Goal: Book appointment/travel/reservation

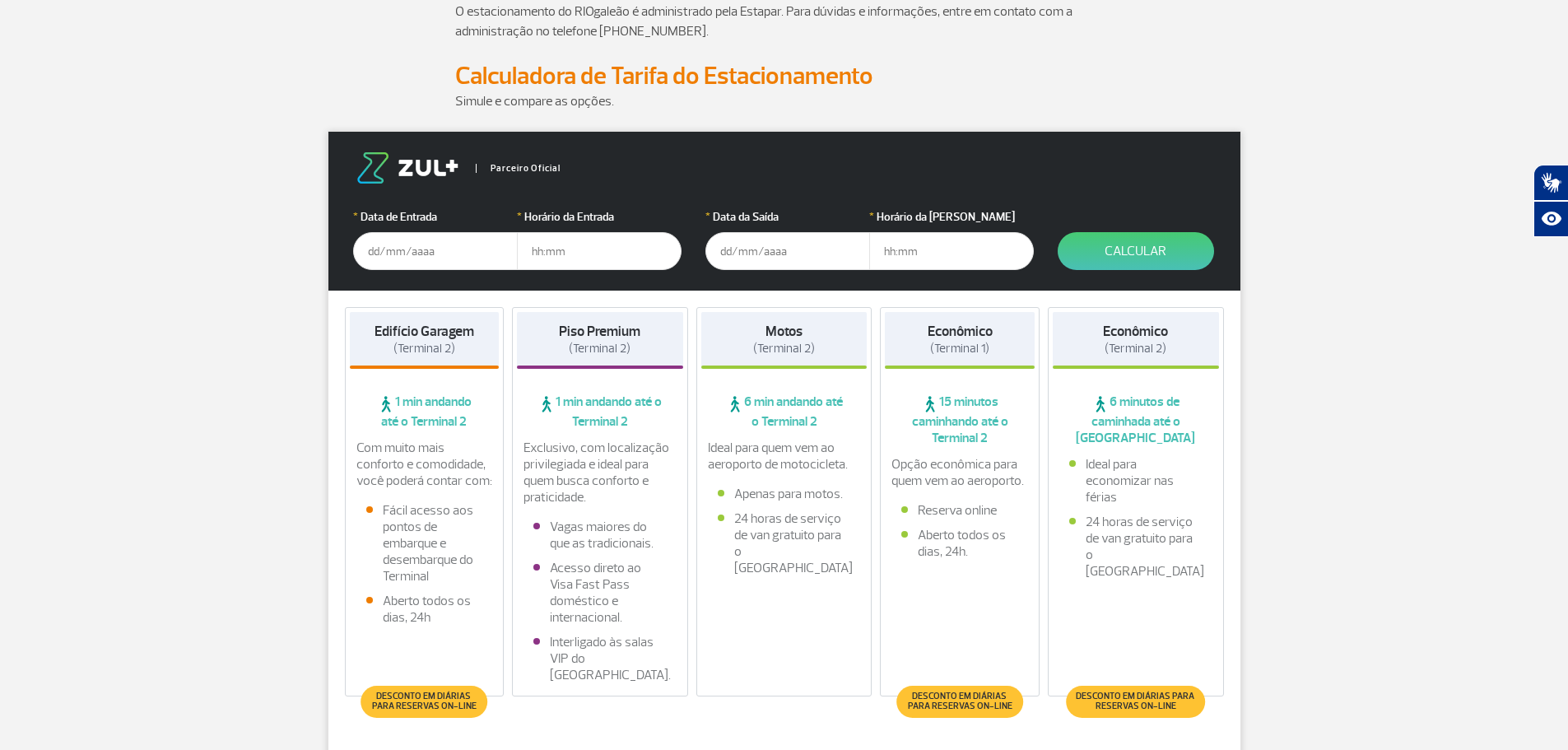
scroll to position [286, 0]
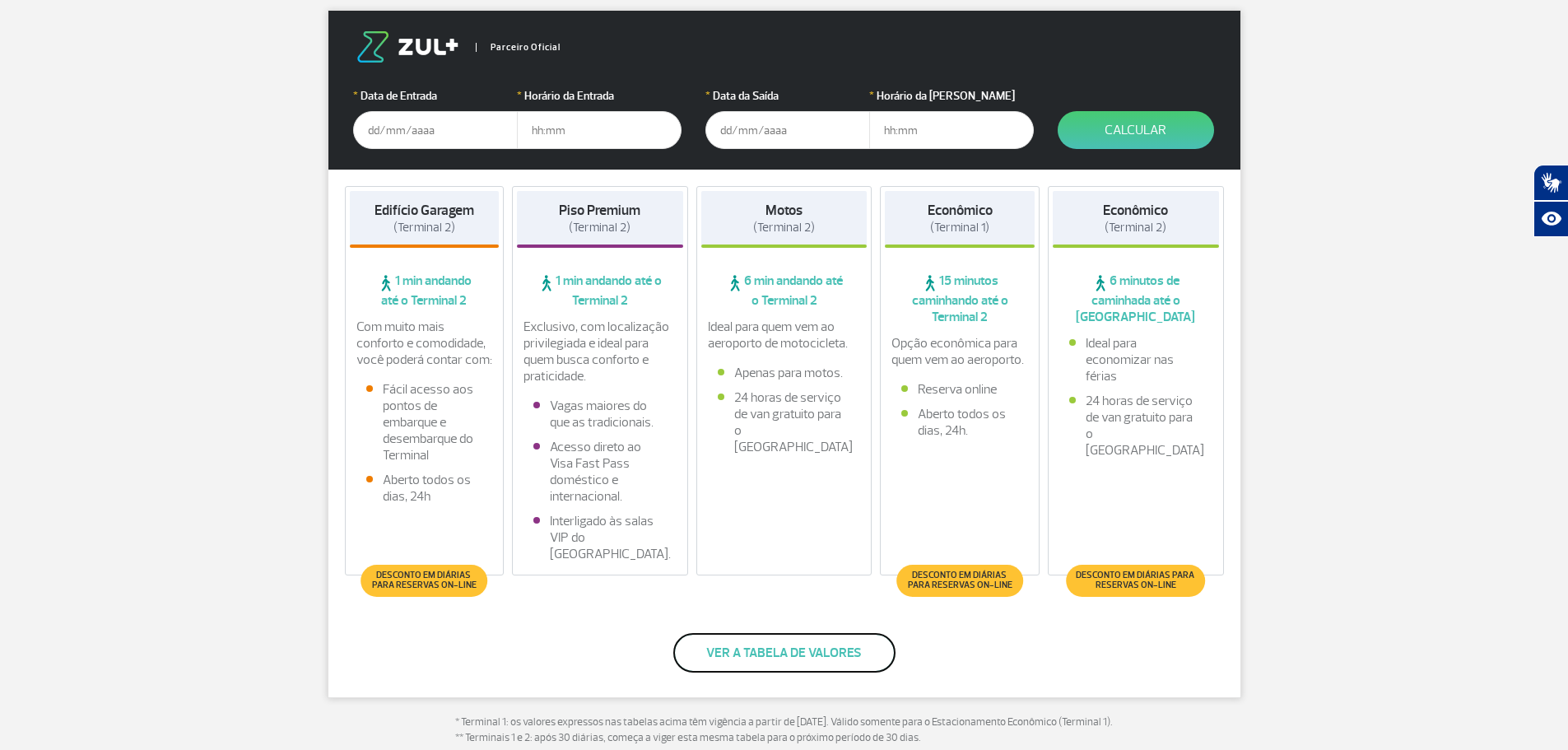
click at [744, 646] on button "Ver a tabela de valores" at bounding box center [784, 652] width 222 height 40
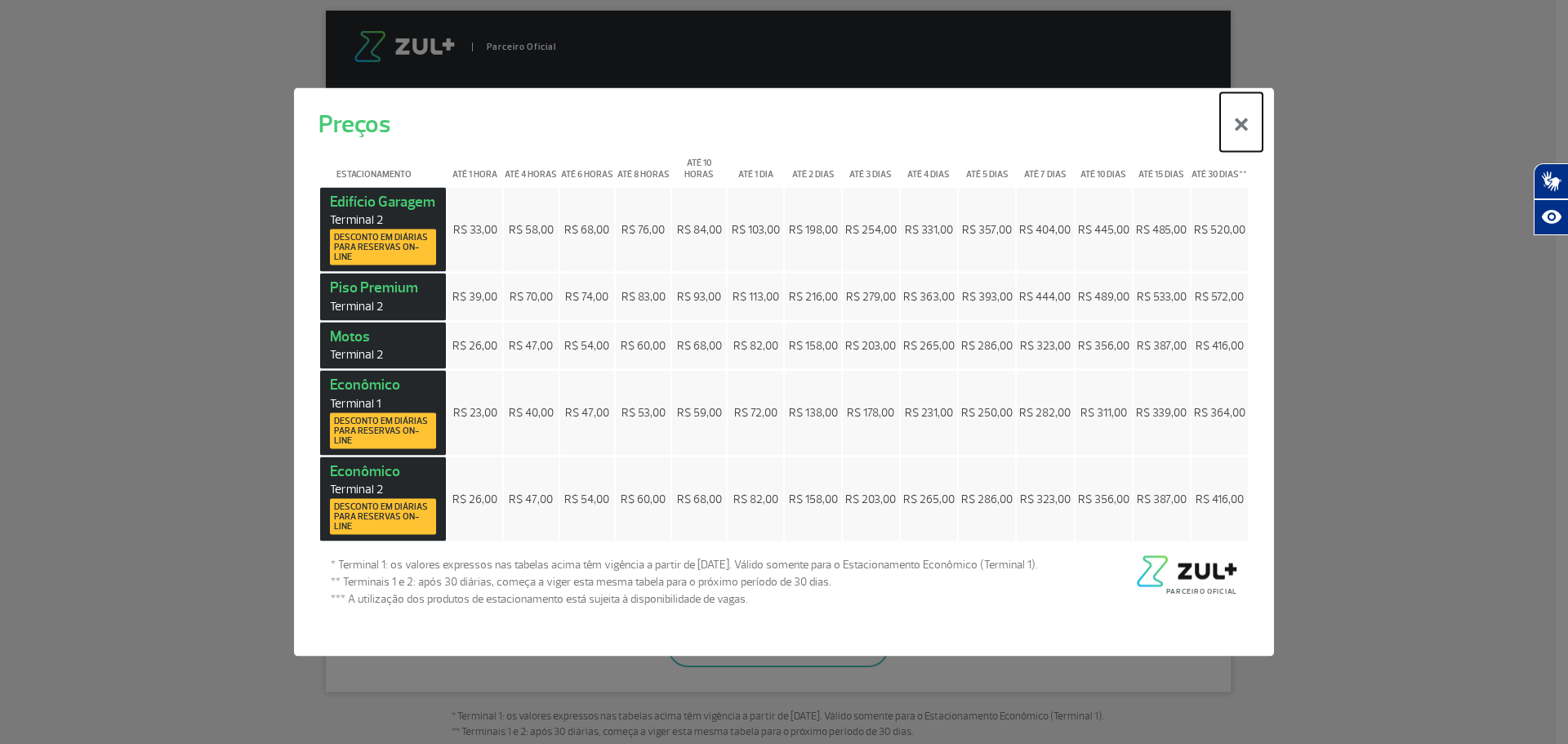
click at [1242, 122] on button "×" at bounding box center [1241, 121] width 43 height 58
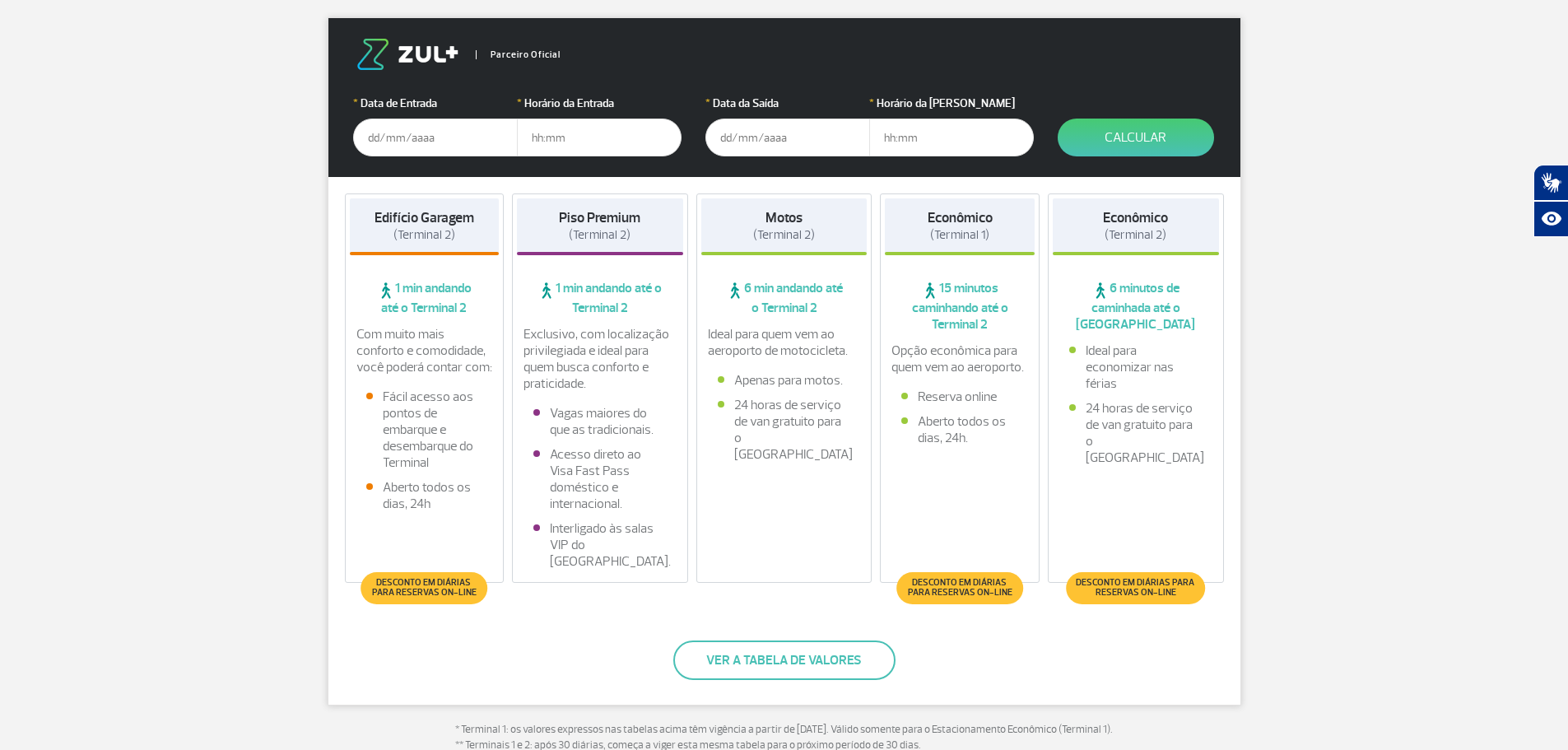
scroll to position [0, 0]
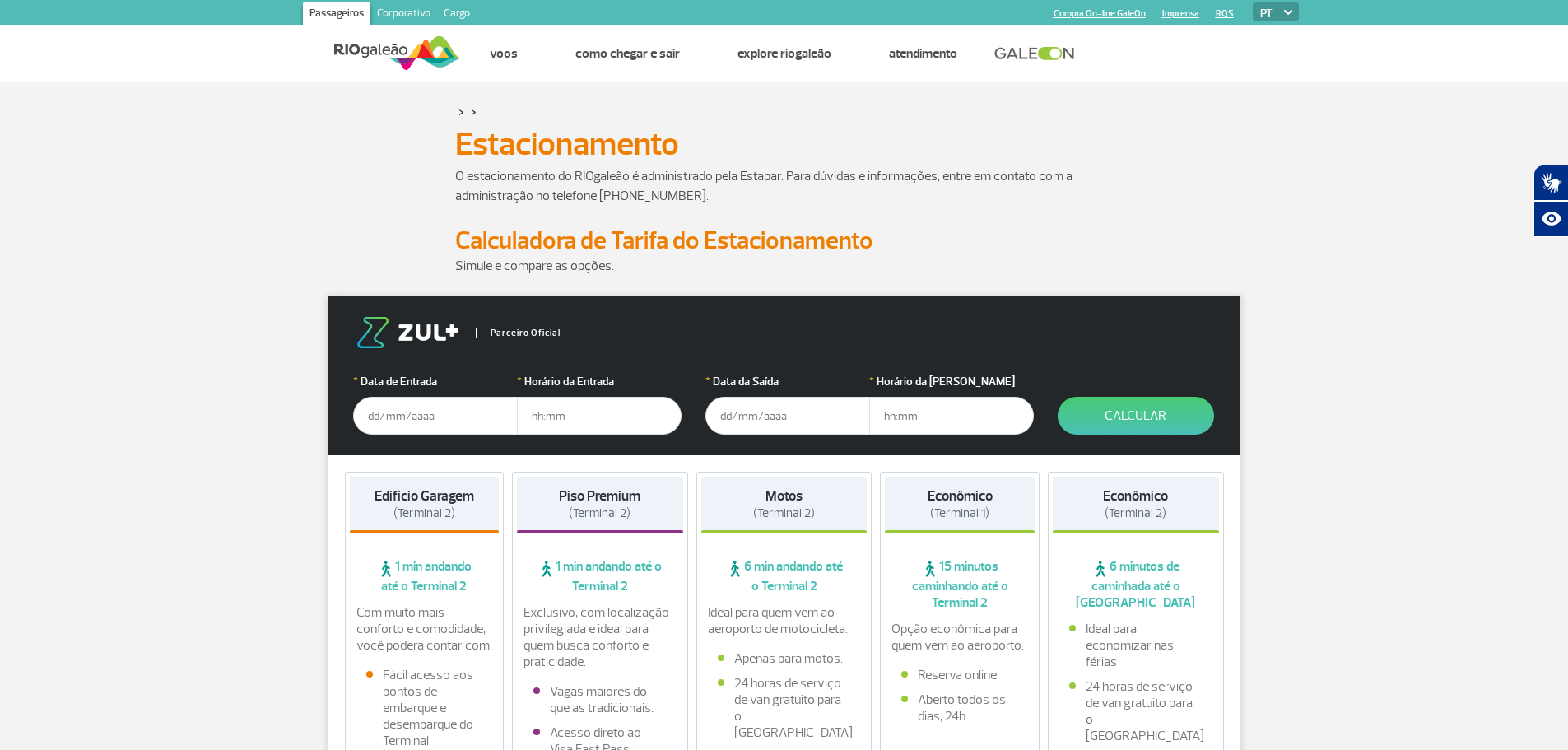
drag, startPoint x: 452, startPoint y: 428, endPoint x: 442, endPoint y: 423, distance: 11.2
click at [450, 426] on input "text" at bounding box center [434, 415] width 164 height 38
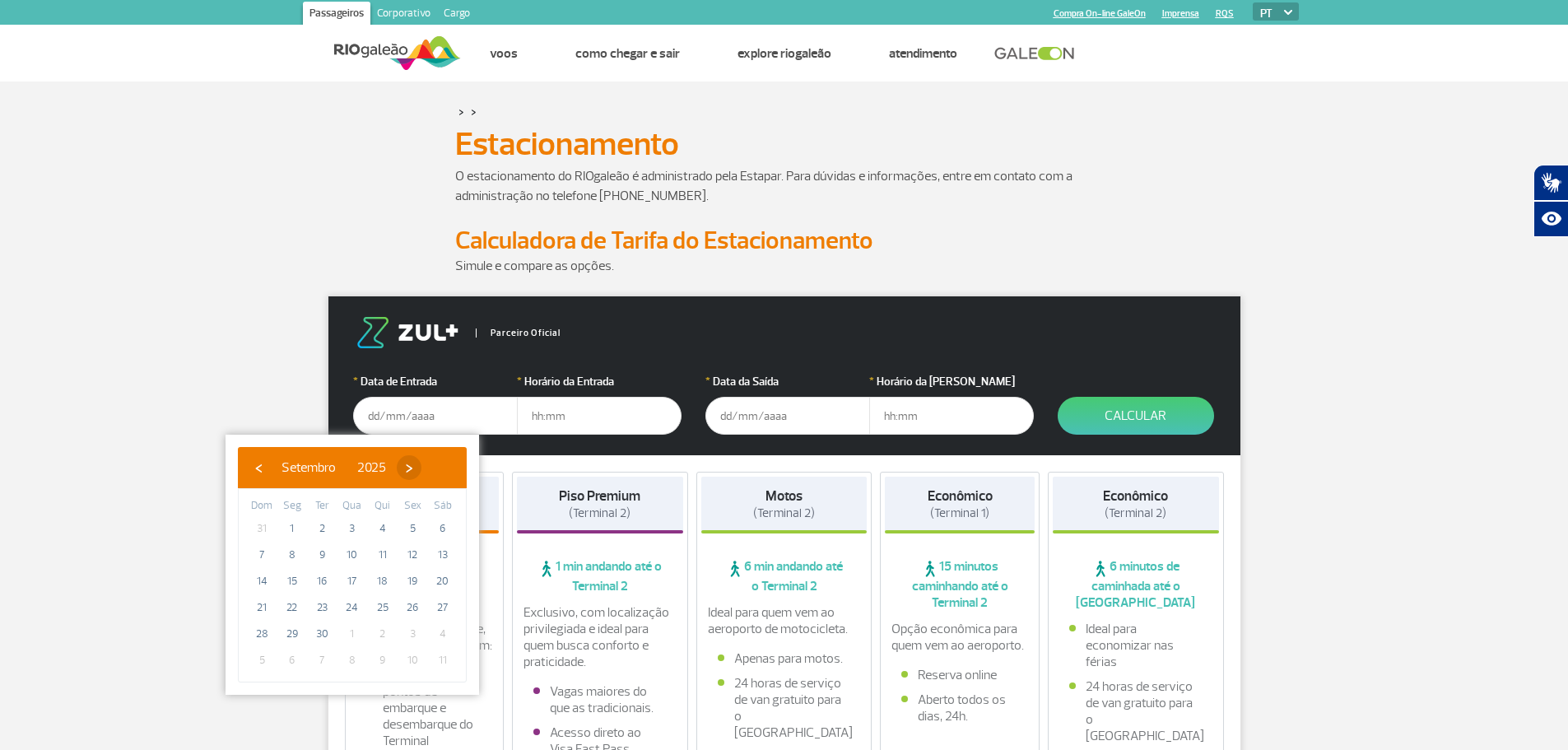
click at [421, 473] on span "›" at bounding box center [408, 467] width 25 height 25
click at [361, 604] on span "22" at bounding box center [352, 607] width 26 height 26
type input "[DATE]"
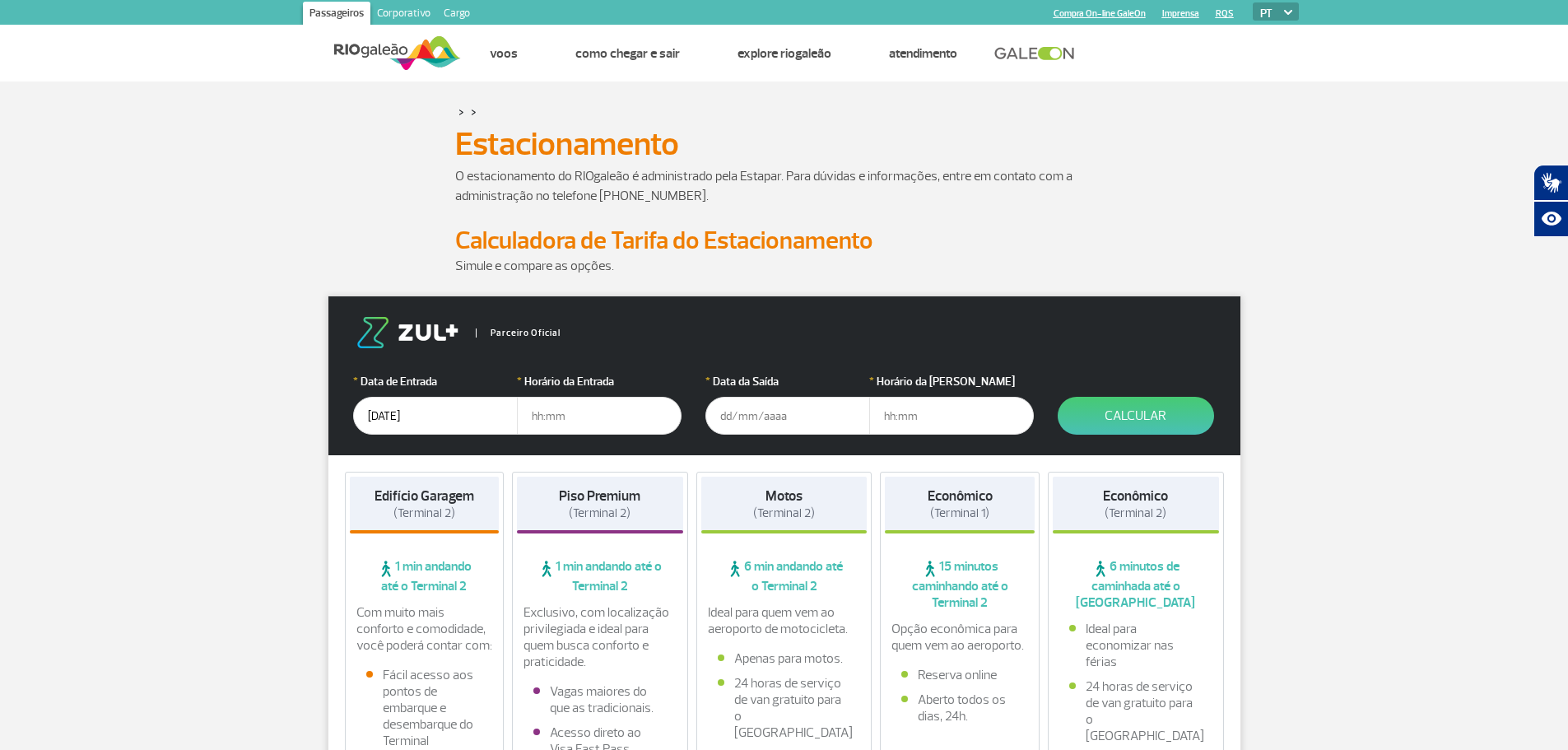
click at [579, 420] on input "text" at bounding box center [599, 415] width 164 height 38
type input "05:30"
click at [821, 422] on input "text" at bounding box center [787, 415] width 164 height 38
click at [800, 418] on input "29/01/2025" at bounding box center [787, 415] width 164 height 38
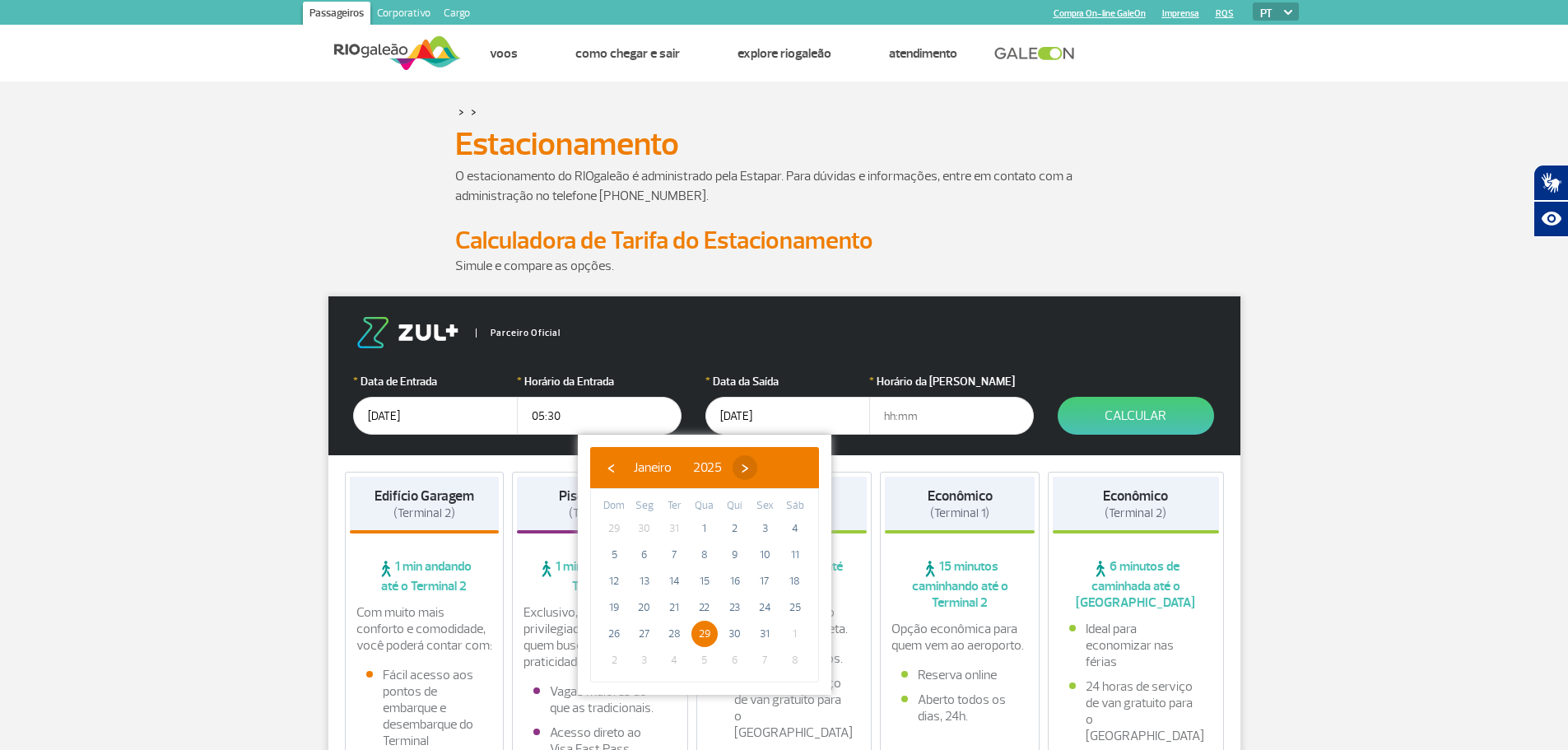
click at [757, 468] on span "›" at bounding box center [744, 467] width 25 height 25
click at [769, 468] on span "›" at bounding box center [757, 467] width 25 height 25
click at [744, 468] on span "›" at bounding box center [731, 467] width 25 height 25
click at [750, 468] on span "›" at bounding box center [738, 467] width 25 height 25
click at [746, 468] on span "›" at bounding box center [733, 467] width 25 height 25
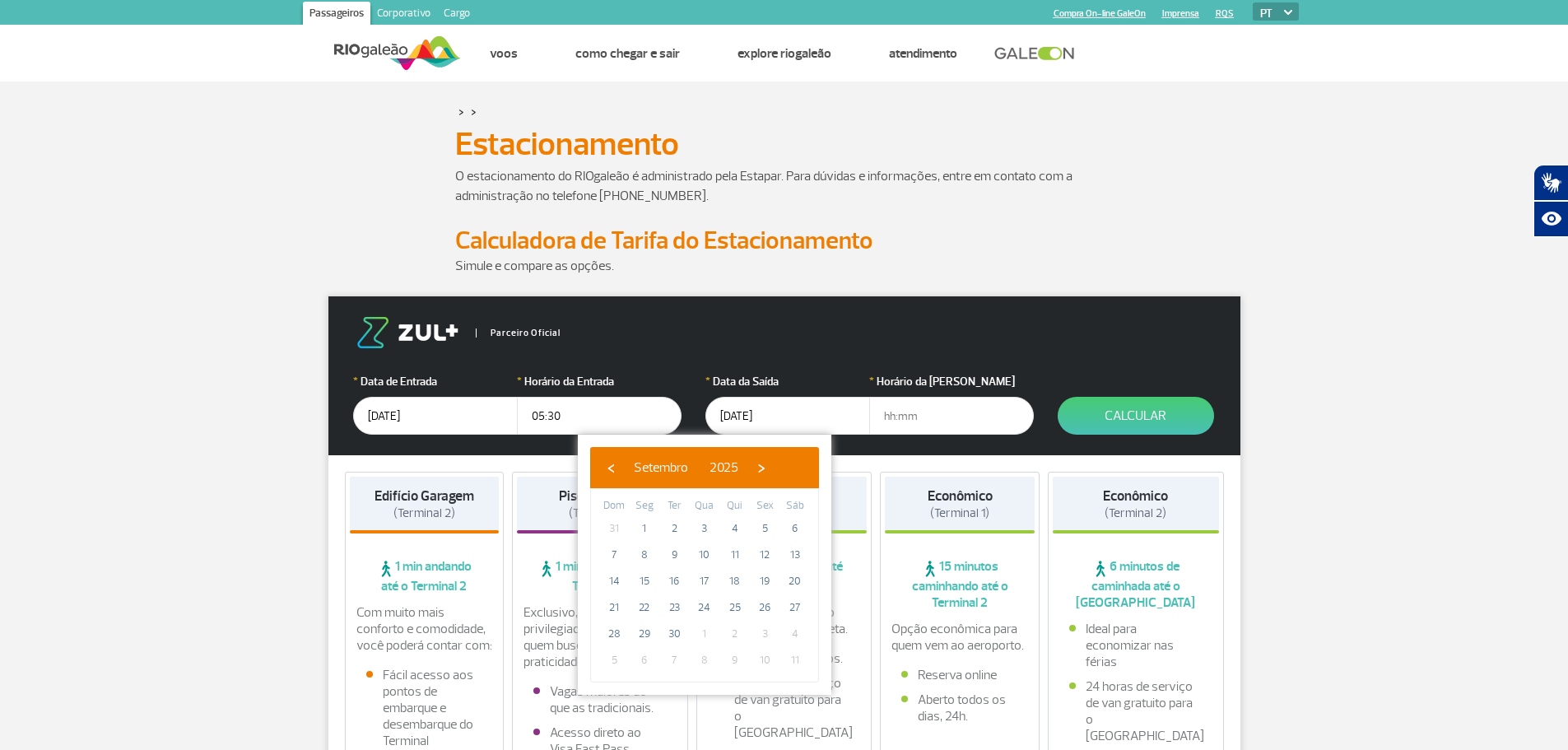
click at [774, 468] on span "›" at bounding box center [761, 467] width 25 height 25
click at [764, 468] on span "›" at bounding box center [751, 467] width 25 height 25
click at [612, 471] on span "‹" at bounding box center [611, 467] width 25 height 25
click at [693, 628] on span "29" at bounding box center [704, 633] width 26 height 26
type input "29/10/2025"
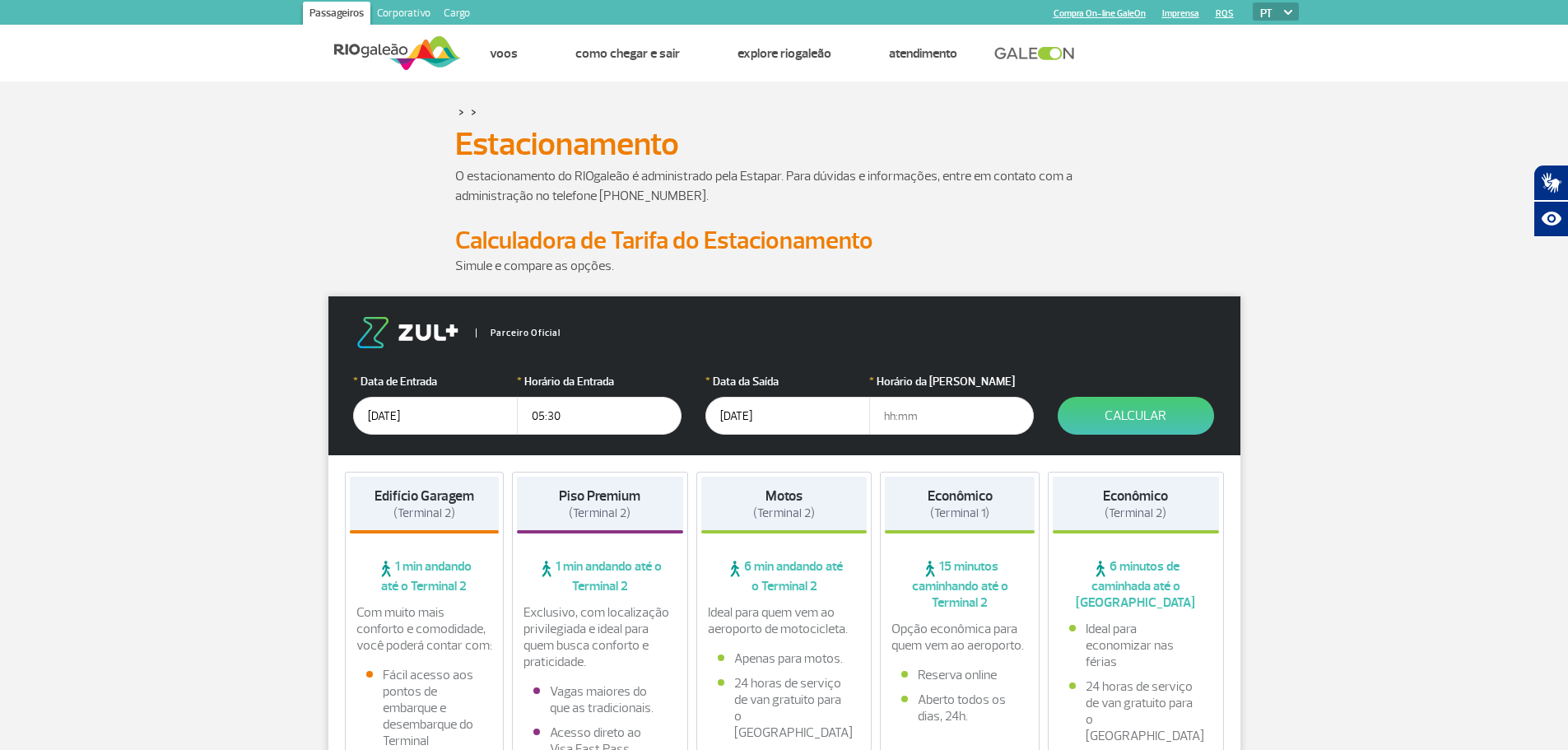
click at [920, 412] on input "text" at bounding box center [950, 415] width 164 height 38
type input "19:00"
click at [1167, 406] on button "Calcular" at bounding box center [1136, 415] width 156 height 38
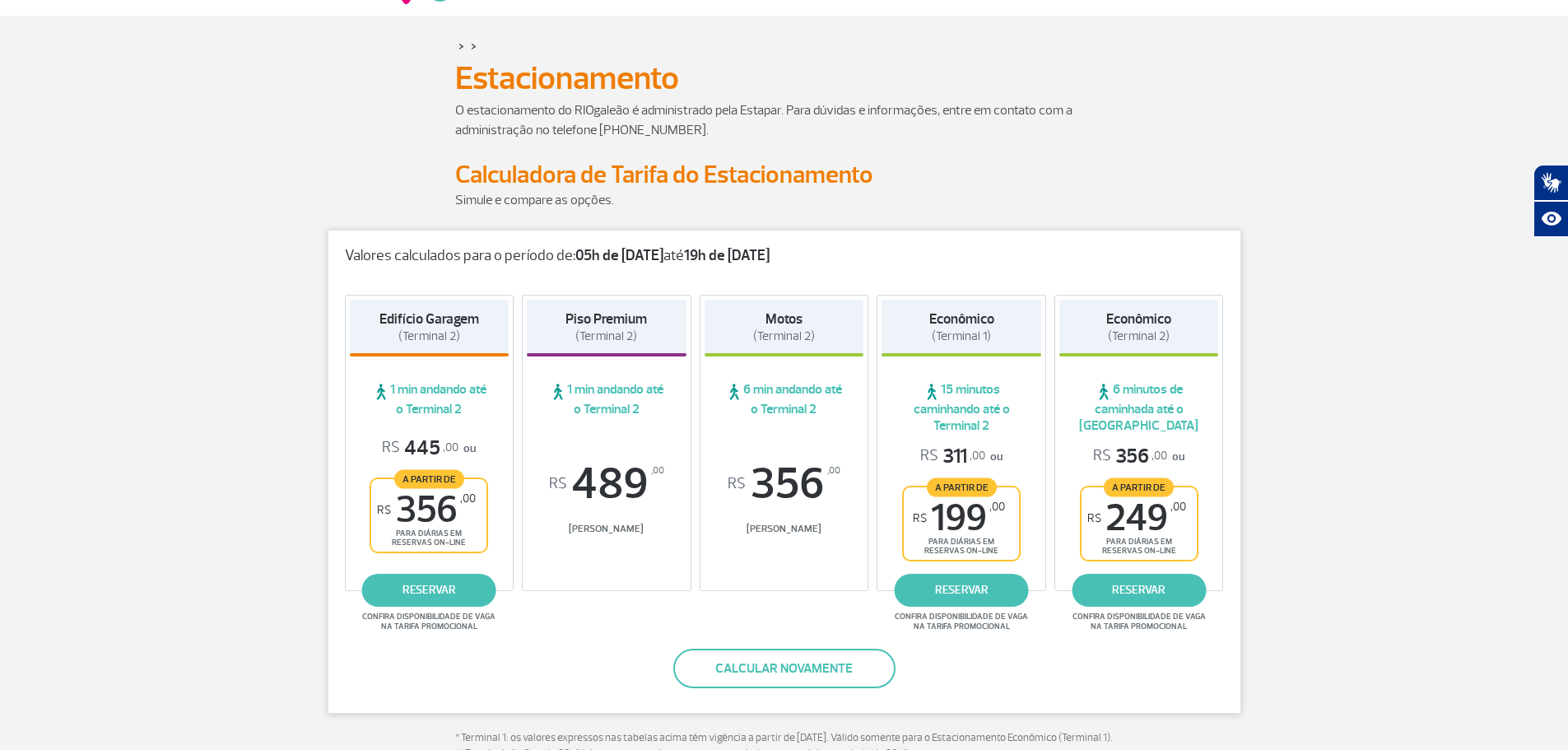
scroll to position [113, 0]
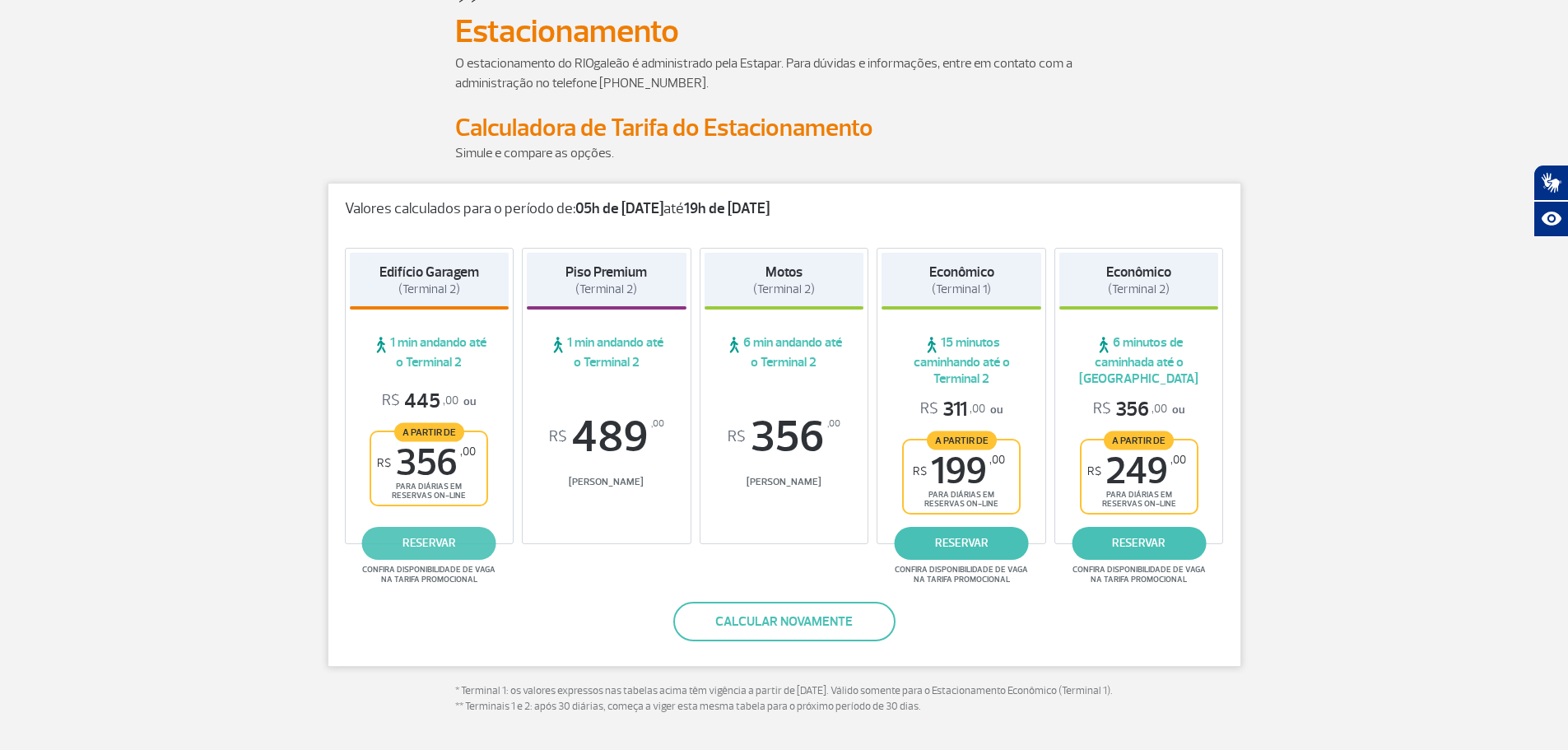
click at [454, 555] on link "reservar" at bounding box center [428, 543] width 134 height 33
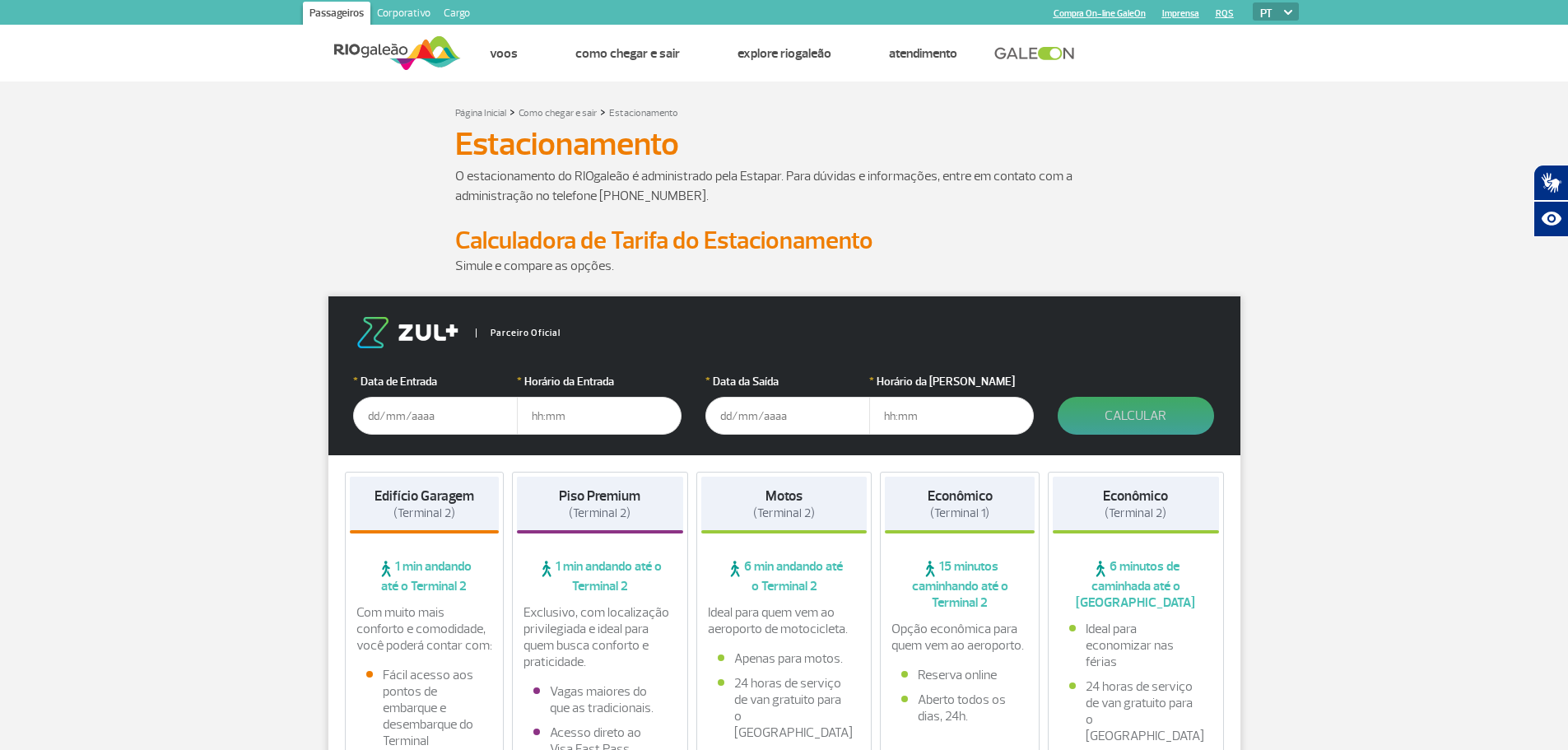
click at [1117, 419] on button "Calcular" at bounding box center [1136, 415] width 156 height 38
click at [476, 409] on input "text" at bounding box center [434, 415] width 164 height 38
click at [607, 412] on input "text" at bounding box center [599, 415] width 164 height 38
click at [462, 414] on input "[DATE]" at bounding box center [434, 415] width 164 height 38
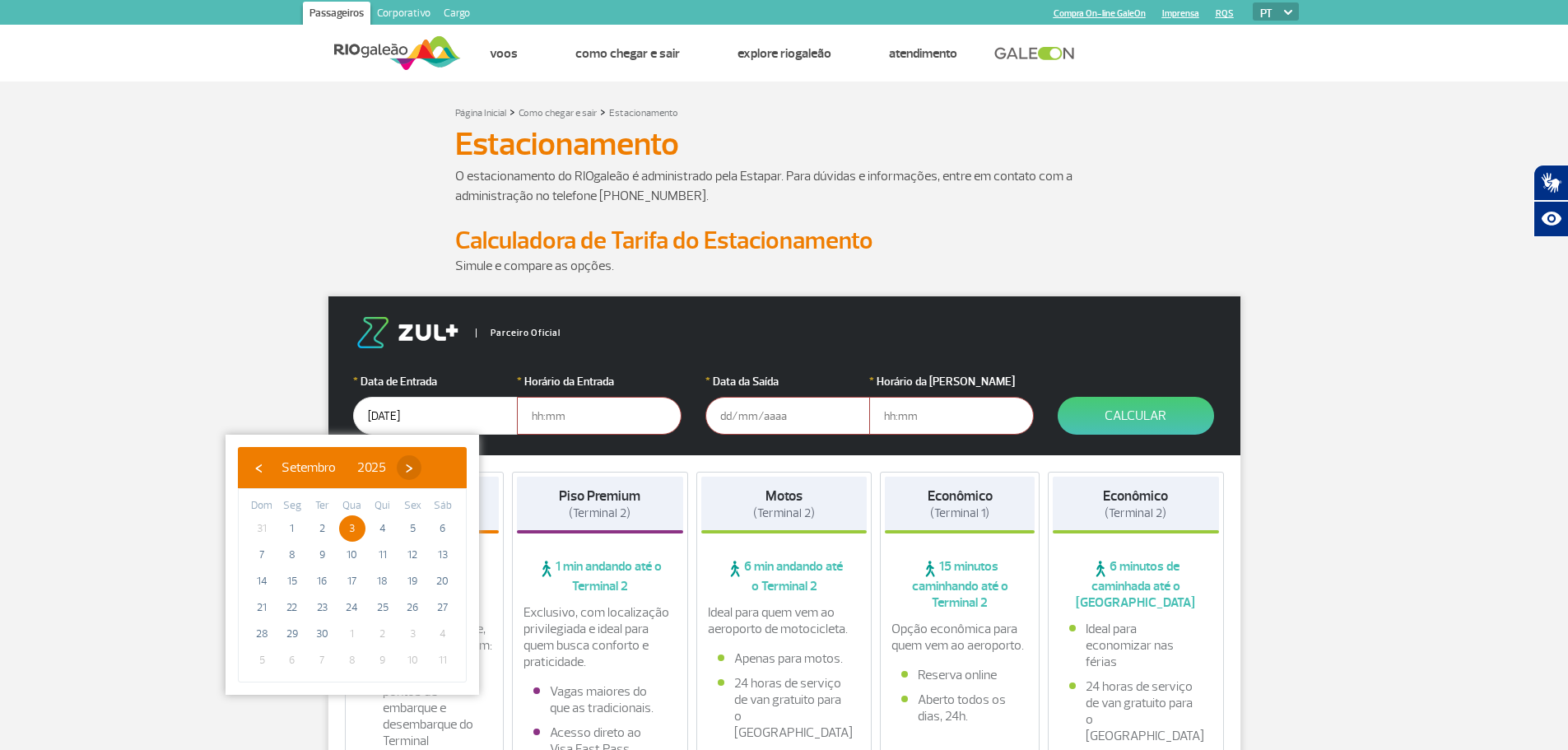
click at [421, 466] on span "›" at bounding box center [408, 467] width 25 height 25
click at [347, 574] on span "15" at bounding box center [352, 581] width 26 height 26
type input "[DATE]"
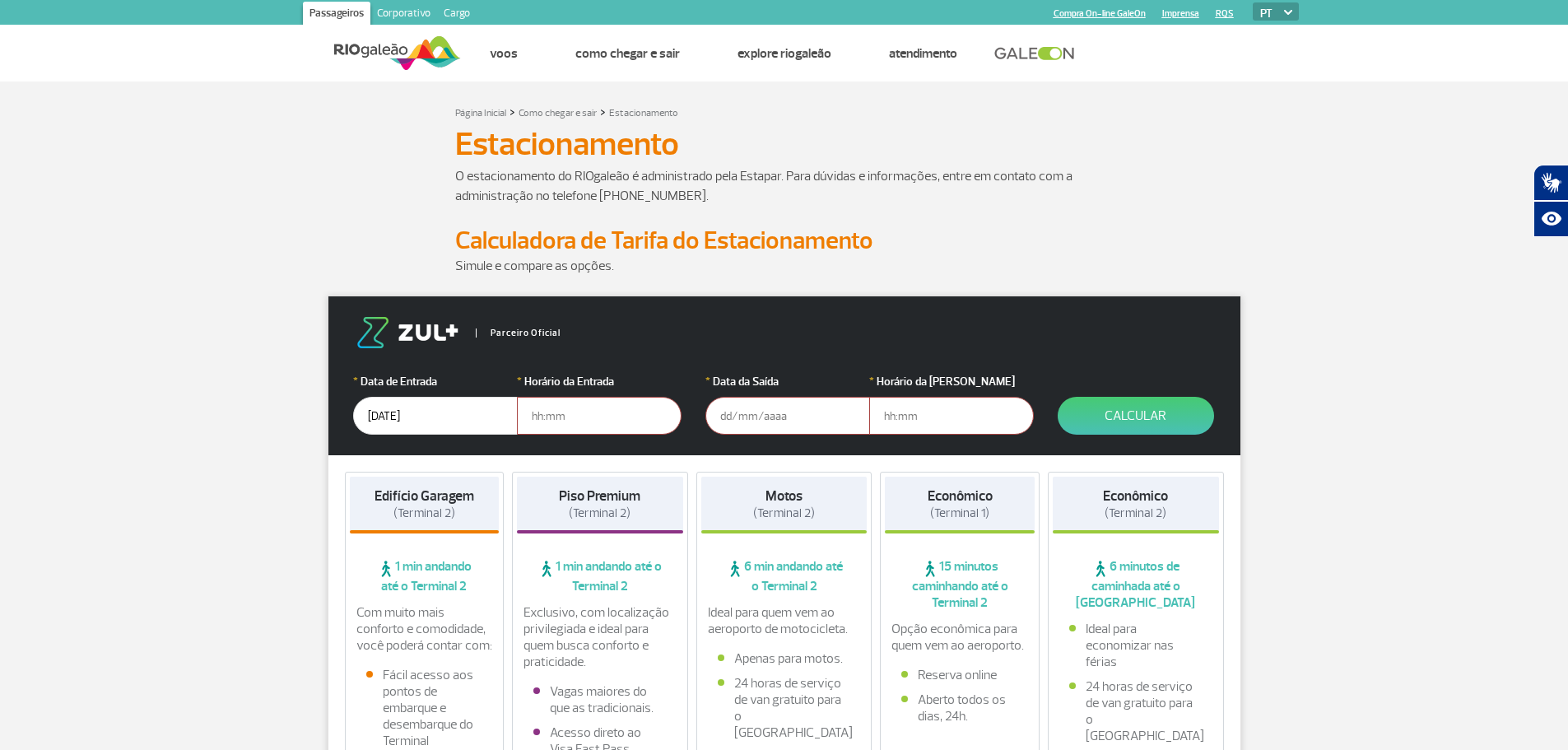
click at [597, 409] on input "text" at bounding box center [599, 415] width 164 height 38
type input "00:00"
click at [822, 415] on input "text" at bounding box center [787, 415] width 164 height 38
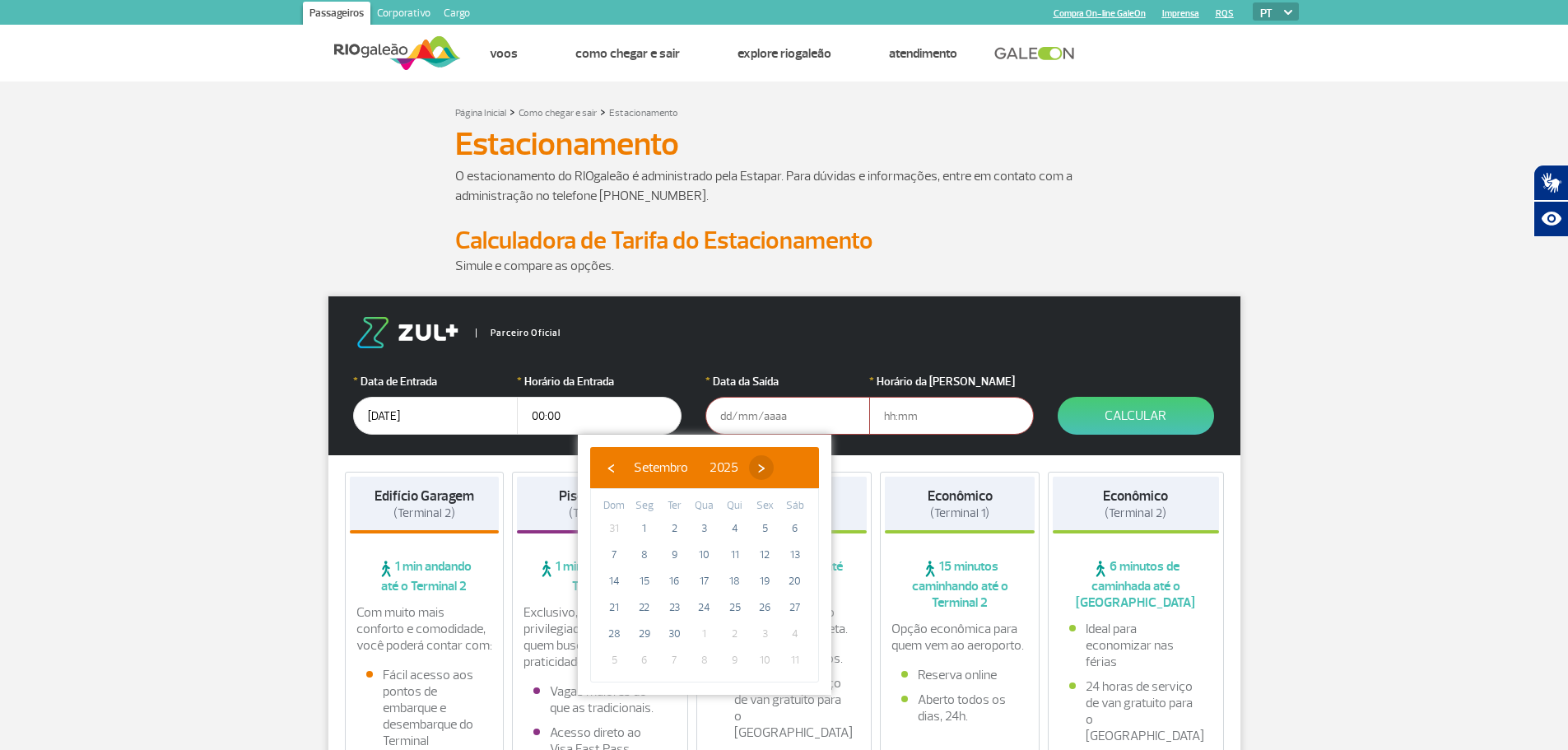
click at [774, 463] on span "›" at bounding box center [761, 467] width 25 height 25
click at [687, 611] on td "21" at bounding box center [674, 607] width 31 height 26
click at [707, 607] on span "22" at bounding box center [704, 607] width 26 height 26
type input "[DATE]"
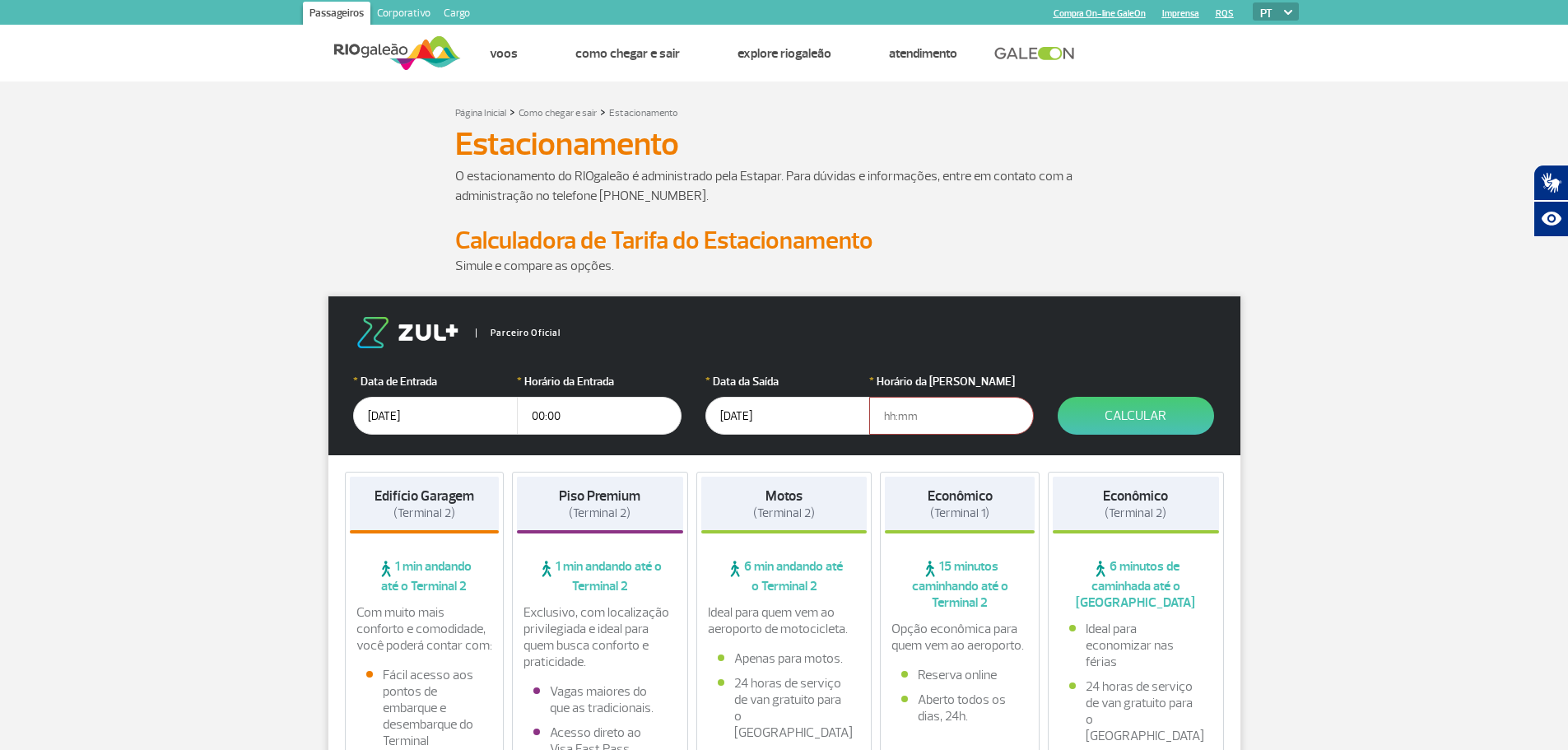
click at [915, 414] on input "text" at bounding box center [950, 415] width 164 height 38
type input "00:00"
click at [1116, 423] on button "Calcular" at bounding box center [1136, 415] width 156 height 38
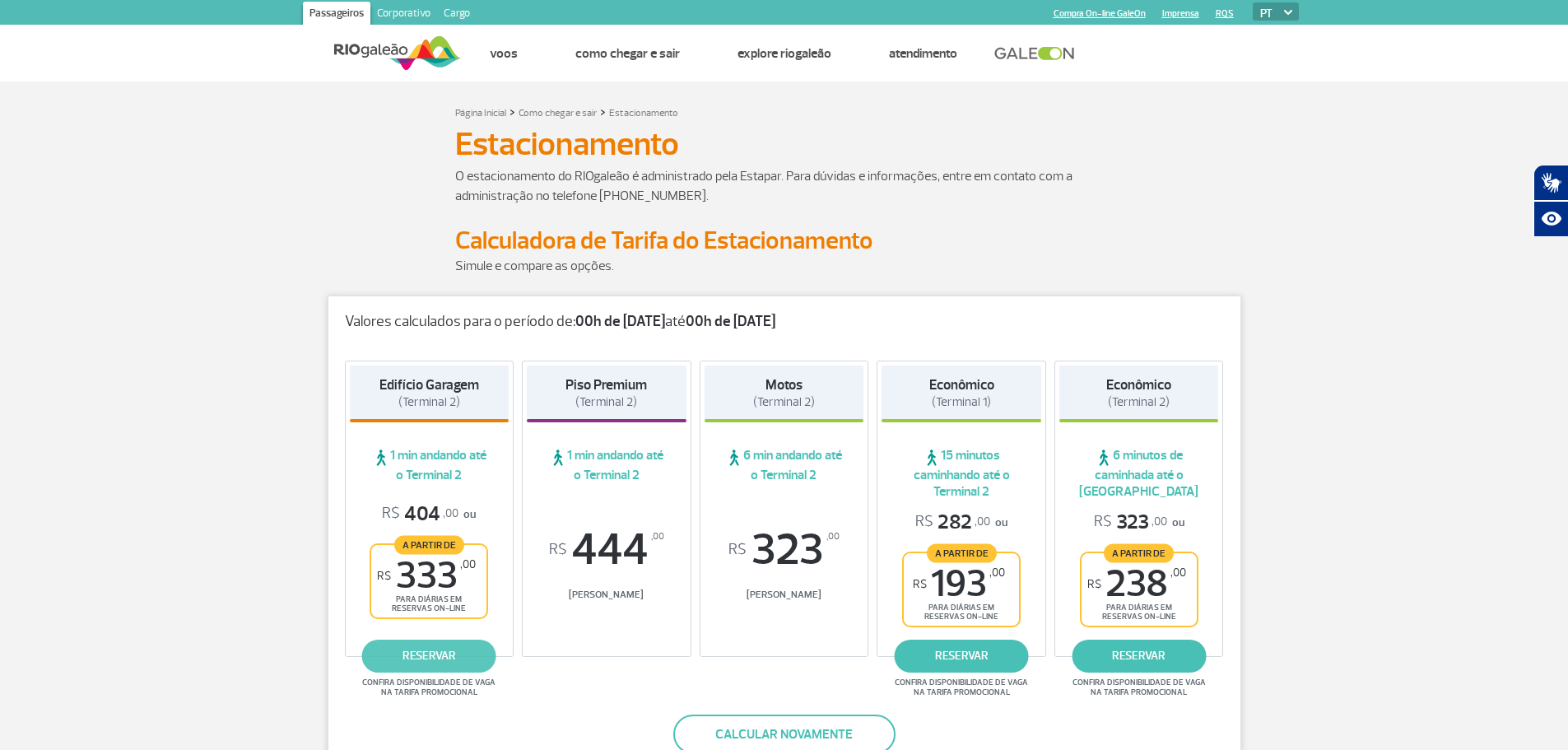
click at [431, 655] on link "reservar" at bounding box center [428, 655] width 134 height 33
